Goal: Find specific page/section: Find specific page/section

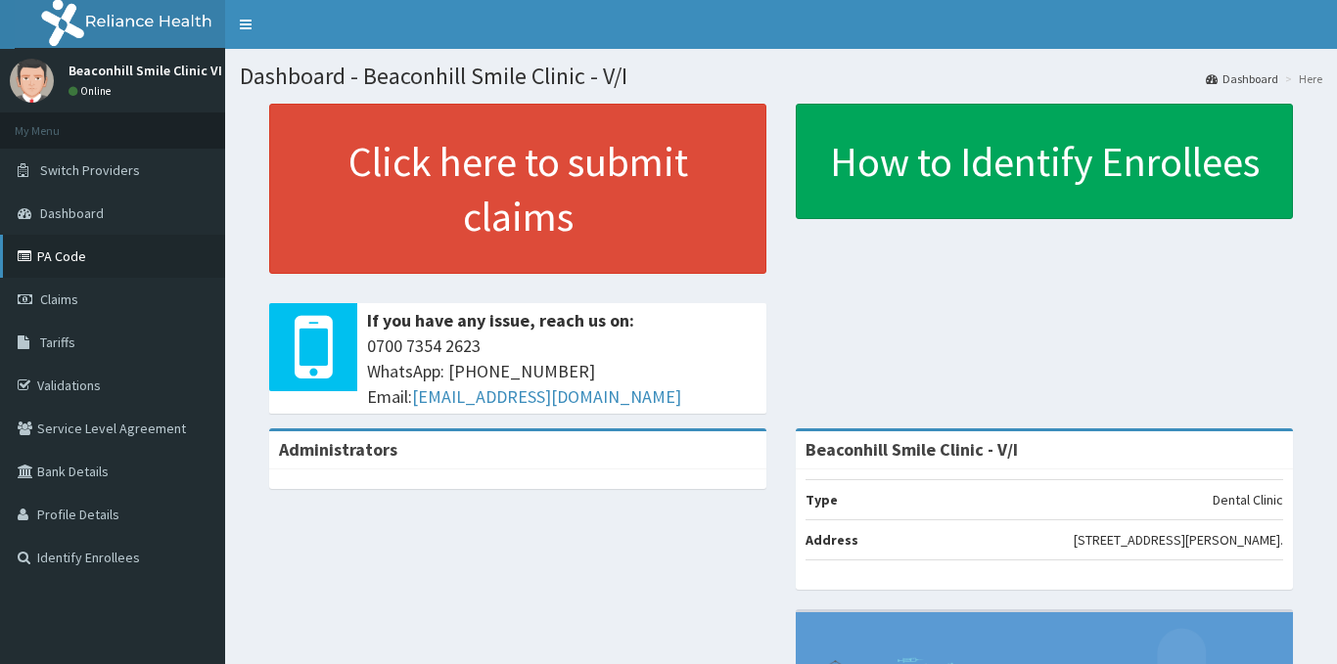
click at [80, 266] on link "PA Code" at bounding box center [112, 256] width 225 height 43
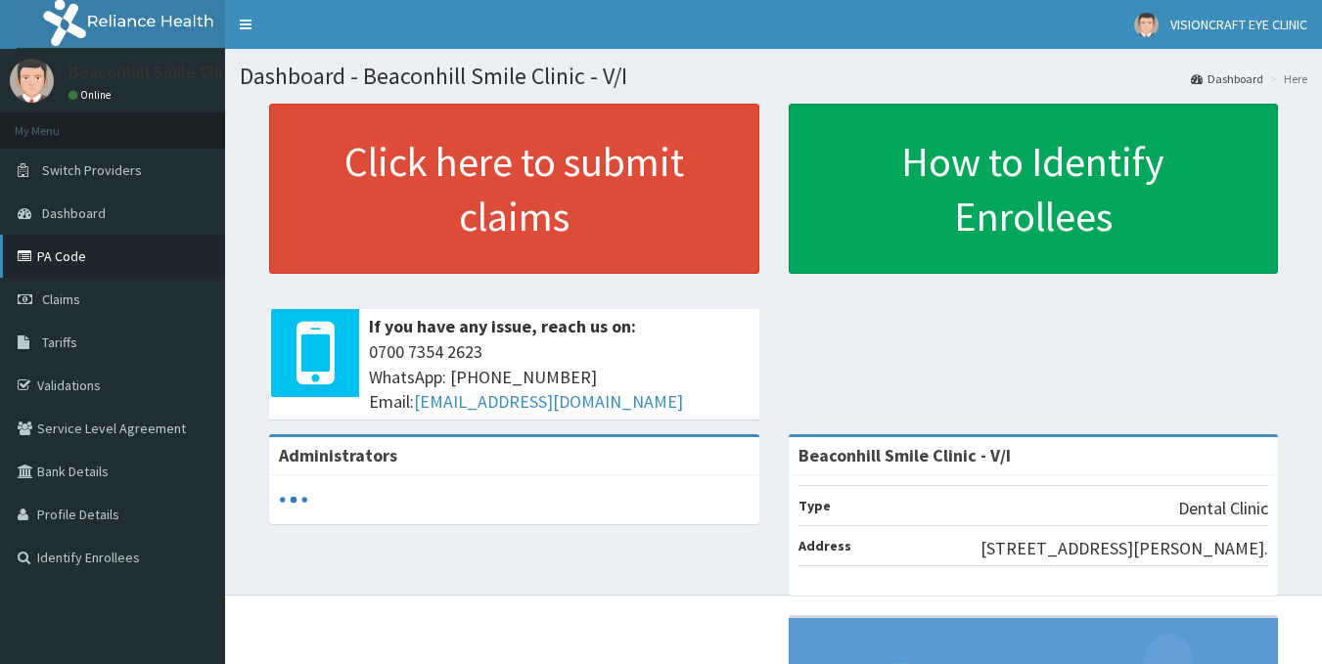
click at [72, 265] on link "PA Code" at bounding box center [112, 256] width 225 height 43
